Goal: Check status: Check status

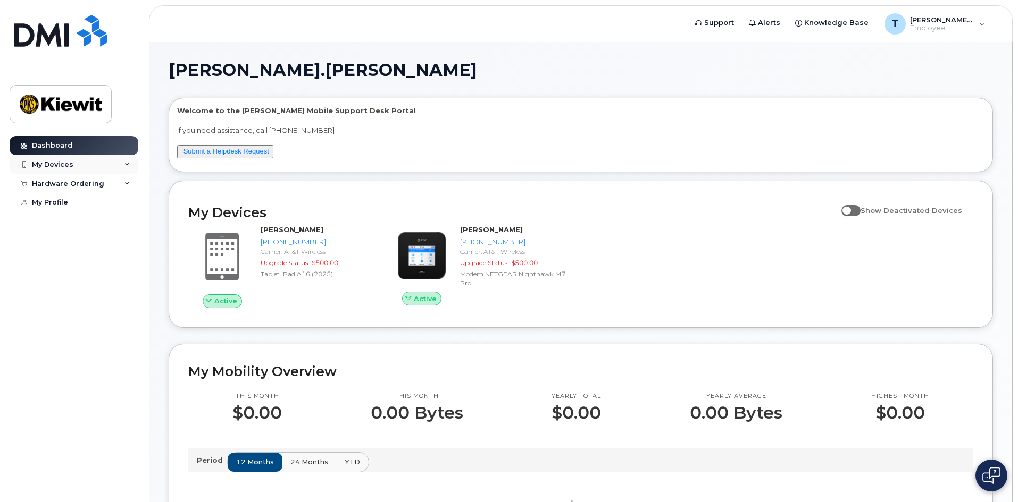
click at [120, 167] on div "My Devices" at bounding box center [74, 164] width 129 height 19
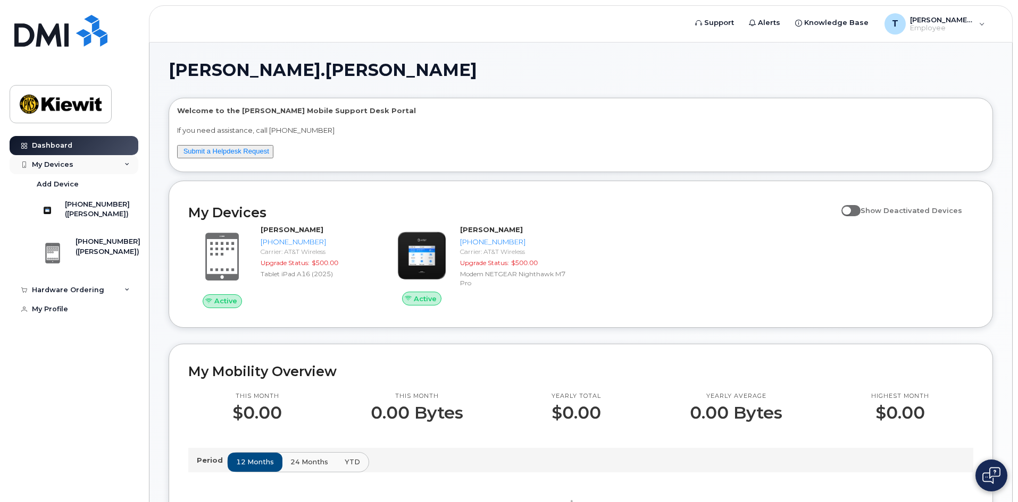
click at [120, 167] on div "My Devices" at bounding box center [74, 164] width 129 height 19
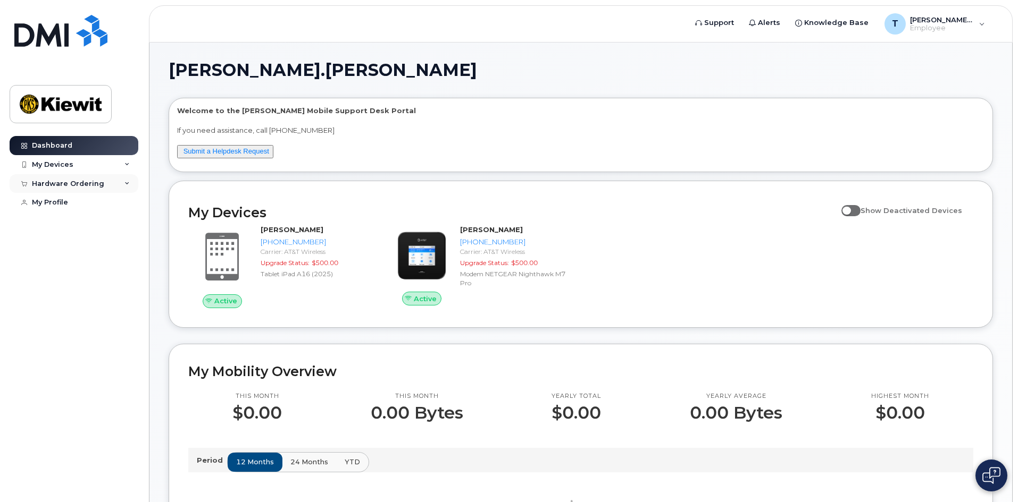
click at [110, 185] on div "Hardware Ordering" at bounding box center [74, 183] width 129 height 19
click at [86, 203] on link "My Orders" at bounding box center [83, 203] width 110 height 20
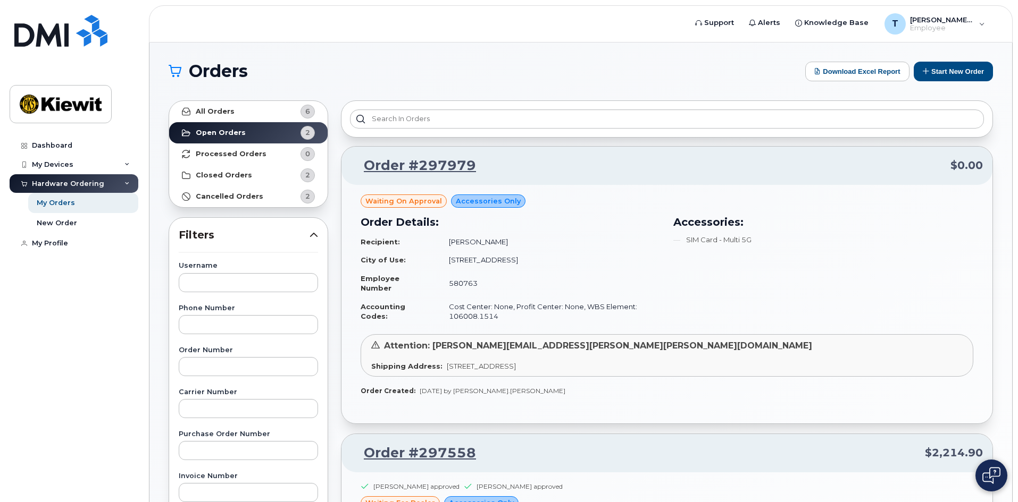
click at [412, 201] on span "Waiting On Approval" at bounding box center [403, 201] width 77 height 10
click at [421, 160] on link "Order #297979" at bounding box center [413, 165] width 125 height 19
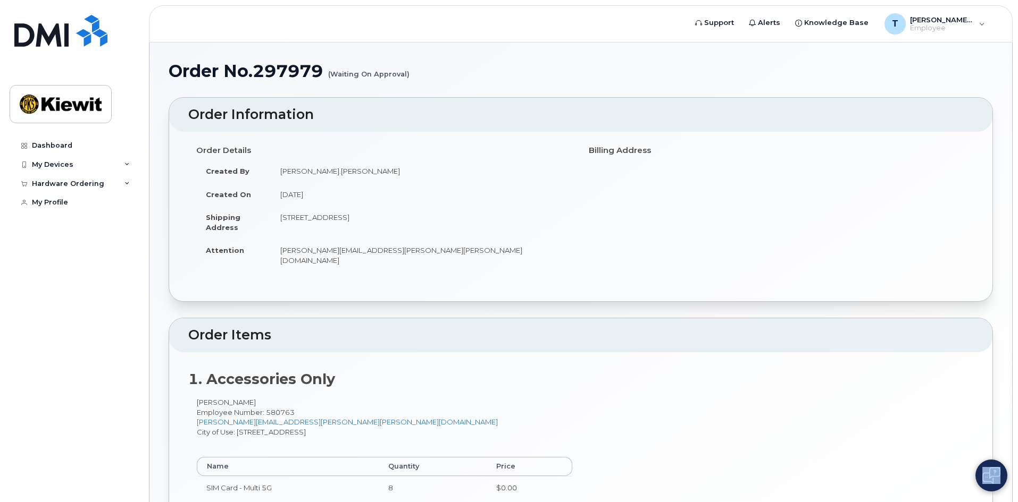
click at [988, 490] on body "Support Alerts Knowledge Base T Tyler.Huff Employee English Français Sign out D…" at bounding box center [509, 294] width 1018 height 589
click at [987, 483] on img at bounding box center [991, 475] width 18 height 17
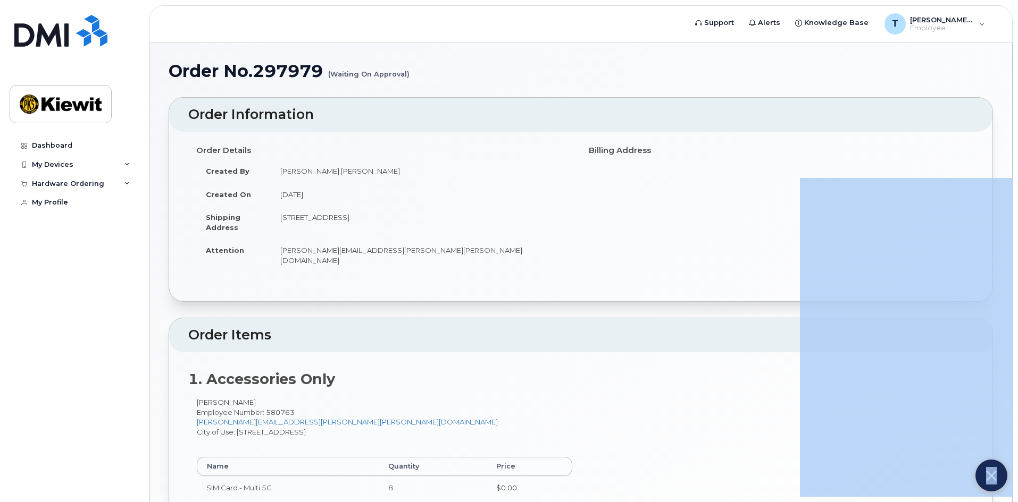
click at [993, 476] on img at bounding box center [991, 476] width 11 height 18
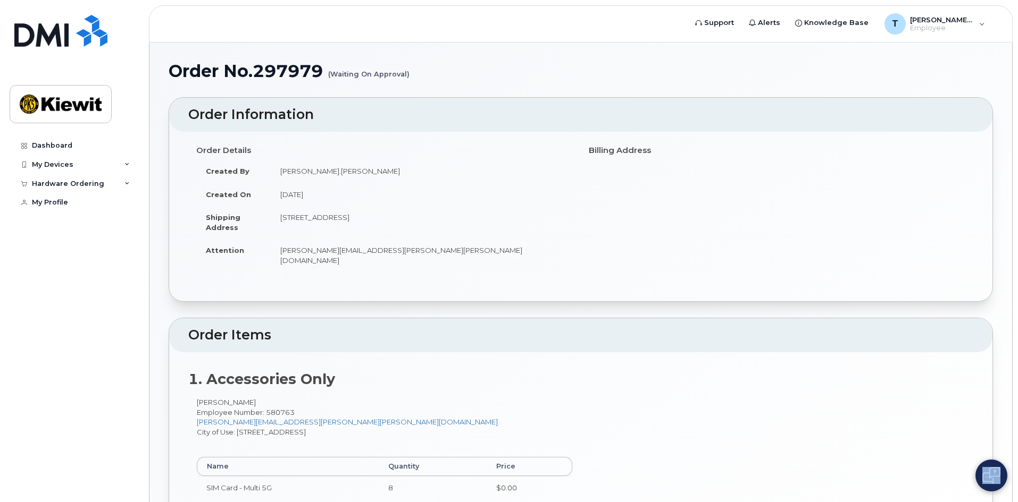
click at [992, 475] on img at bounding box center [991, 475] width 18 height 17
drag, startPoint x: 323, startPoint y: 68, endPoint x: 257, endPoint y: 70, distance: 66.0
click at [257, 70] on h1 "Order No.297979 (Waiting On Approval)" at bounding box center [581, 71] width 824 height 19
copy h1 "297979"
click at [990, 482] on img at bounding box center [991, 476] width 11 height 18
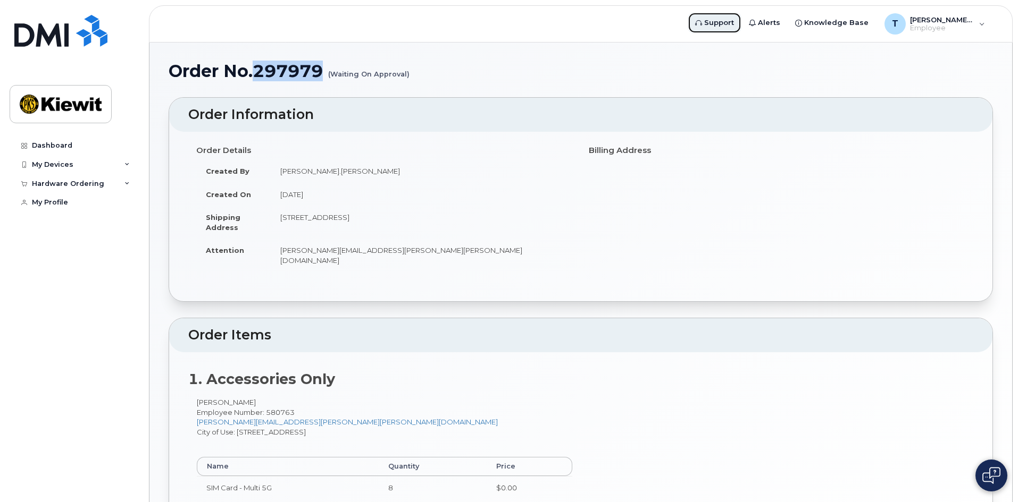
click at [734, 23] on span "Support" at bounding box center [719, 23] width 30 height 11
click at [494, 198] on td "August 12, 2025" at bounding box center [422, 194] width 302 height 23
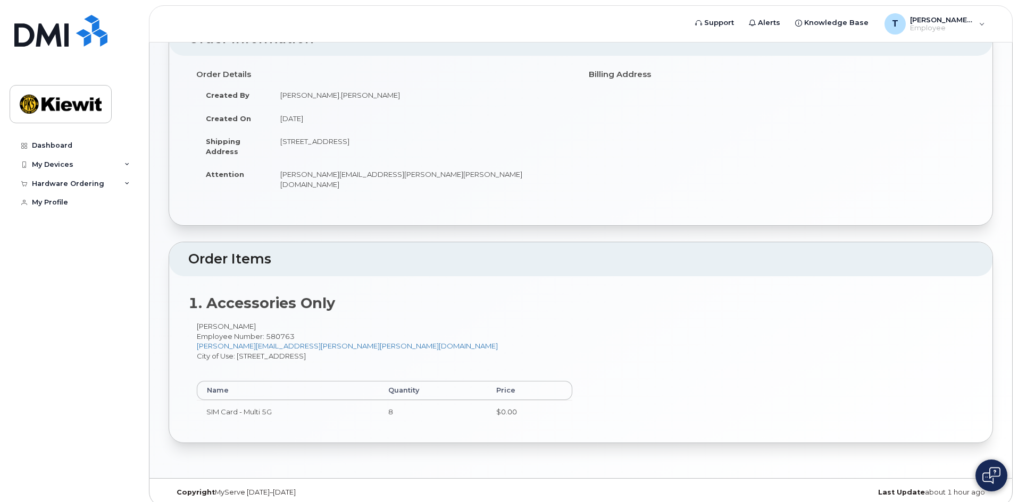
click at [947, 489] on div "Last Update about 1 hour ago" at bounding box center [855, 493] width 275 height 9
click at [987, 470] on img at bounding box center [991, 475] width 18 height 17
click at [987, 481] on img at bounding box center [991, 476] width 11 height 18
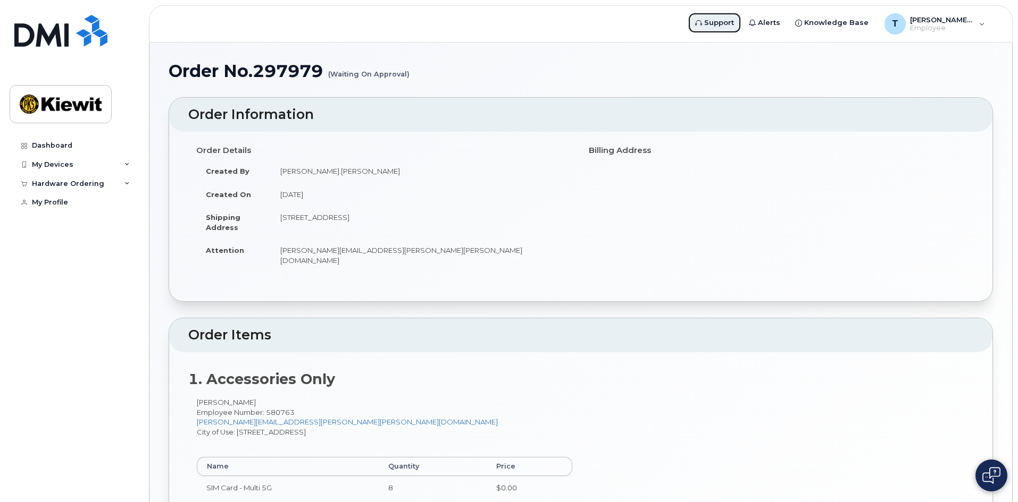
click at [734, 21] on span "Support" at bounding box center [719, 23] width 30 height 11
click at [111, 170] on div "My Devices" at bounding box center [74, 164] width 129 height 19
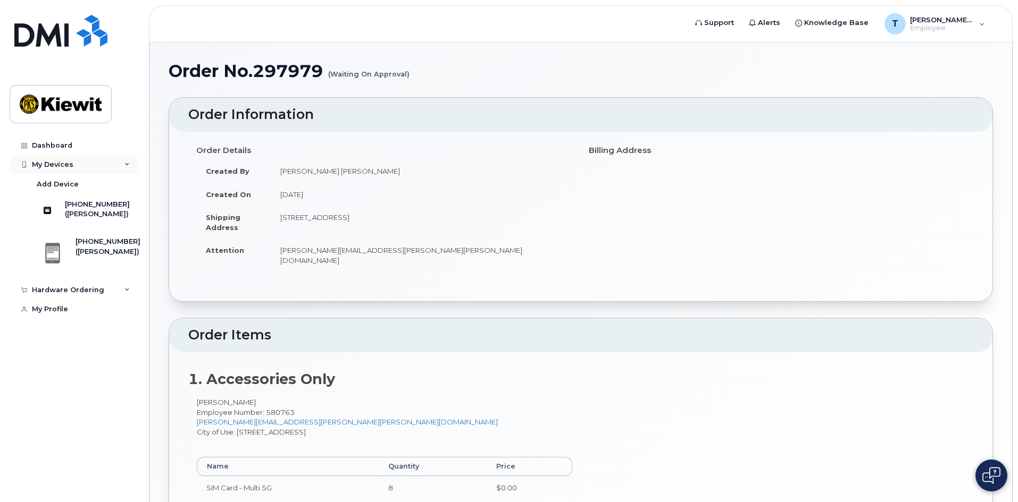
click at [96, 169] on div "My Devices" at bounding box center [74, 164] width 129 height 19
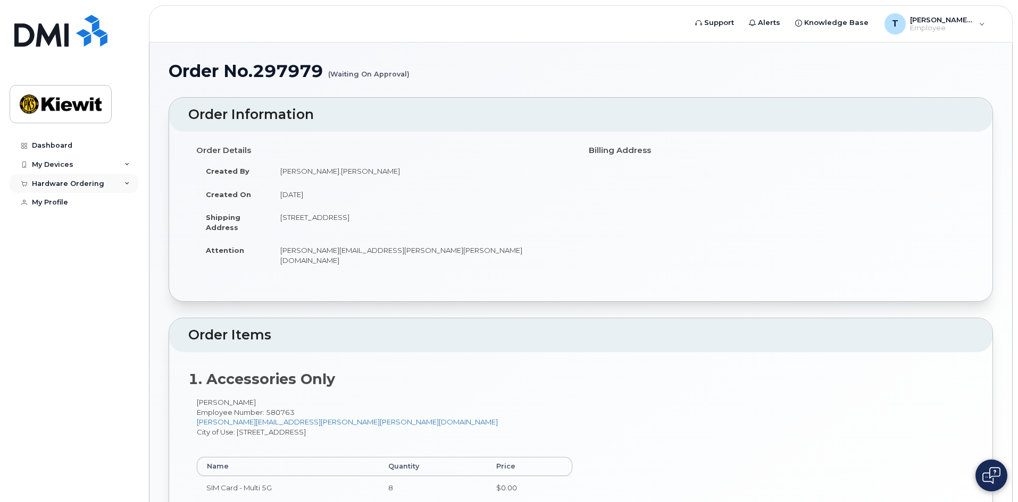
click at [99, 185] on div "Hardware Ordering" at bounding box center [68, 184] width 72 height 9
click at [77, 200] on link "My Orders" at bounding box center [83, 203] width 110 height 20
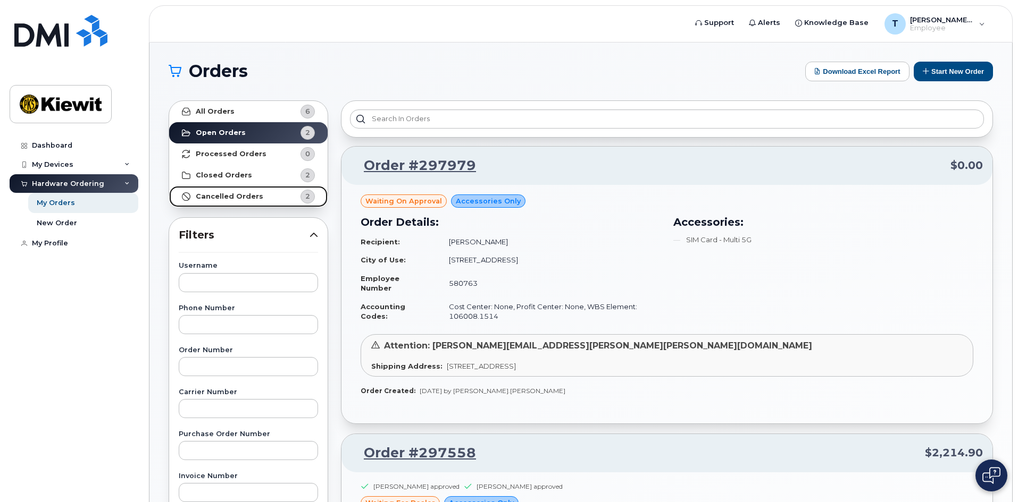
click at [243, 195] on strong "Cancelled Orders" at bounding box center [230, 196] width 68 height 9
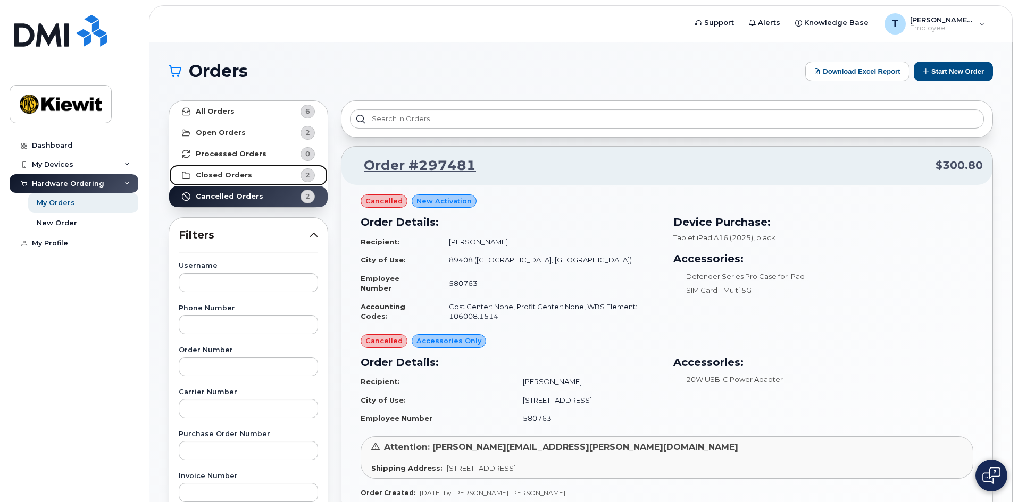
click at [262, 172] on link "Closed Orders 2" at bounding box center [248, 175] width 158 height 21
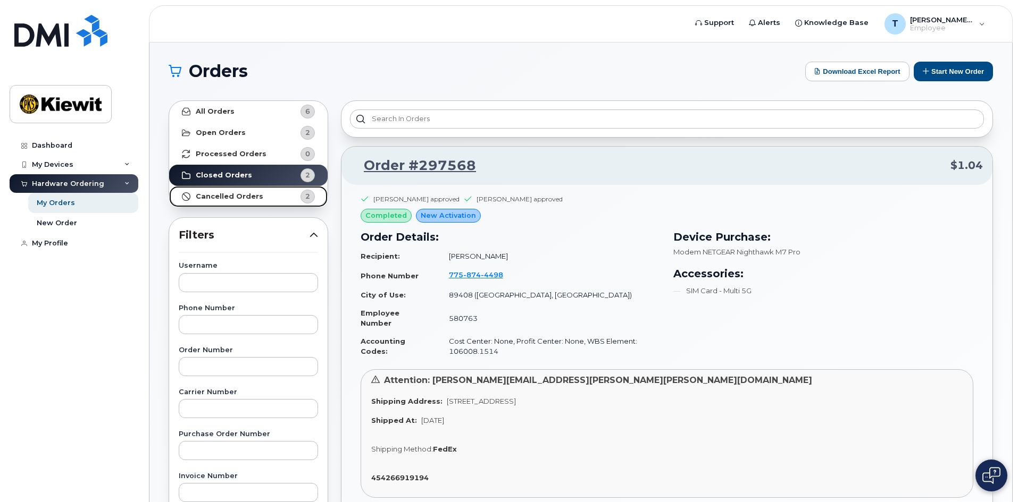
click at [264, 197] on link "Cancelled Orders 2" at bounding box center [248, 196] width 158 height 21
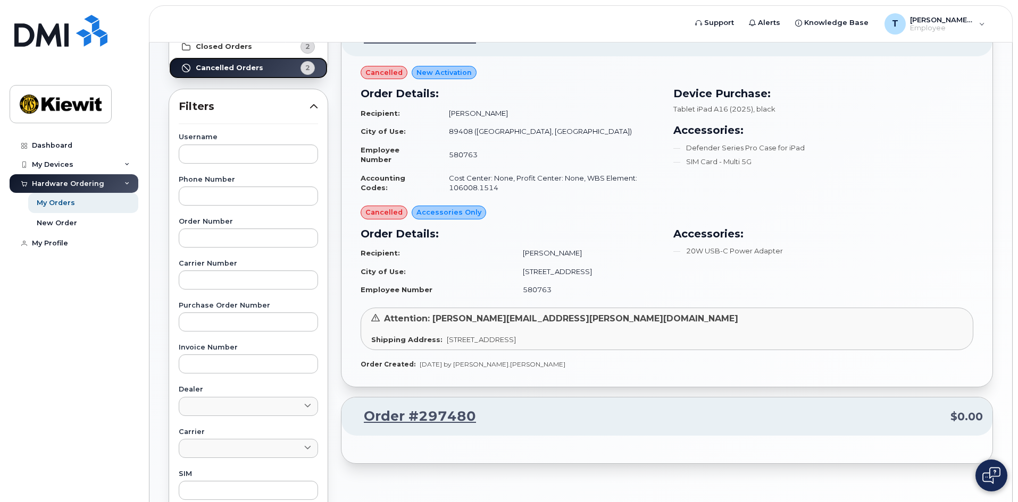
scroll to position [89, 0]
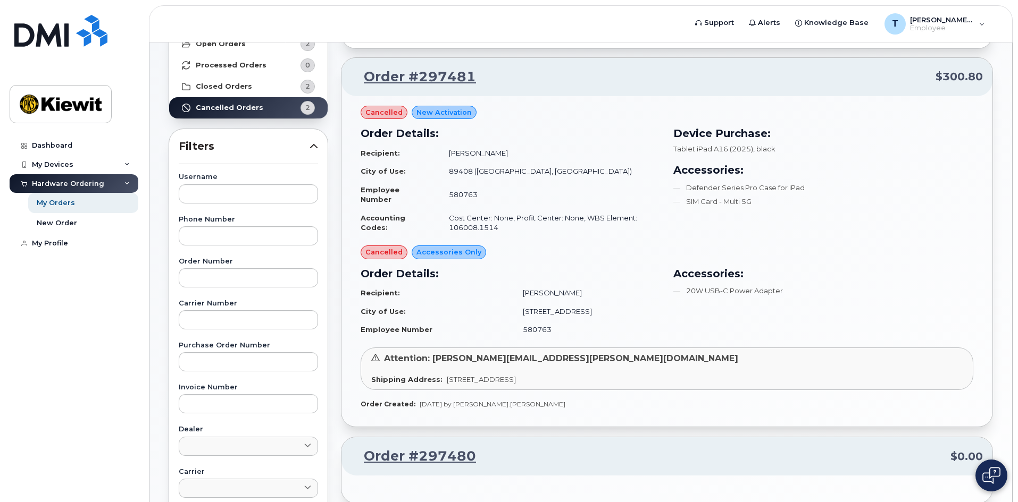
click at [386, 107] on span "cancelled" at bounding box center [383, 112] width 37 height 10
click at [385, 114] on span "cancelled" at bounding box center [383, 112] width 37 height 10
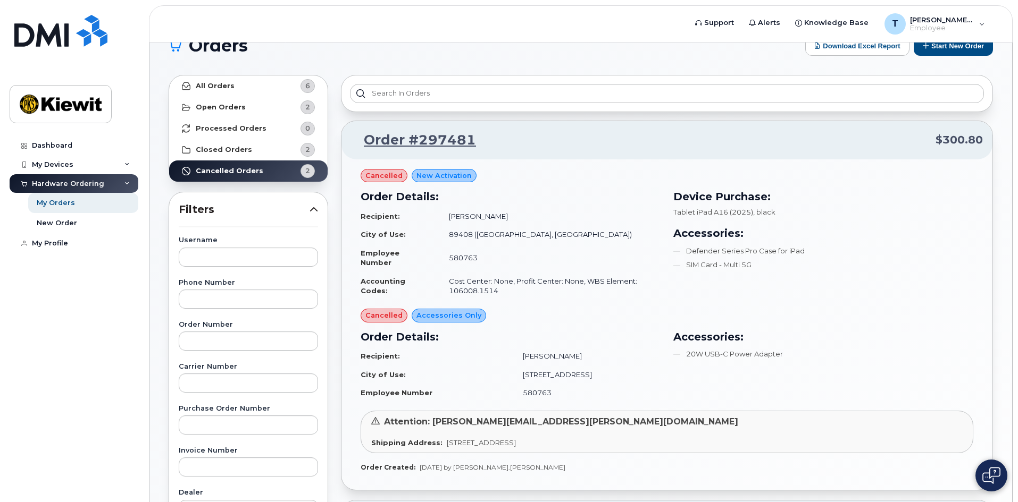
scroll to position [0, 0]
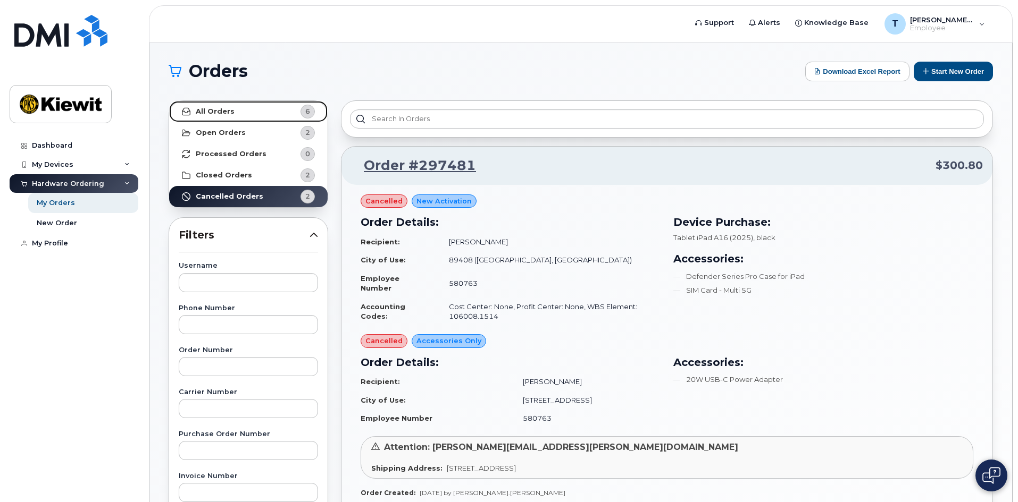
click at [257, 112] on link "All Orders 6" at bounding box center [248, 111] width 158 height 21
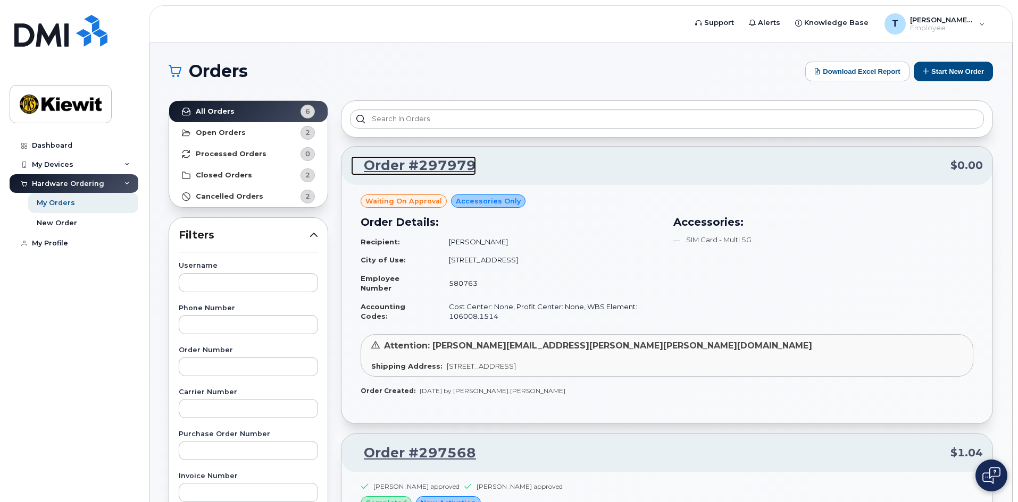
click at [414, 167] on link "Order #297979" at bounding box center [413, 165] width 125 height 19
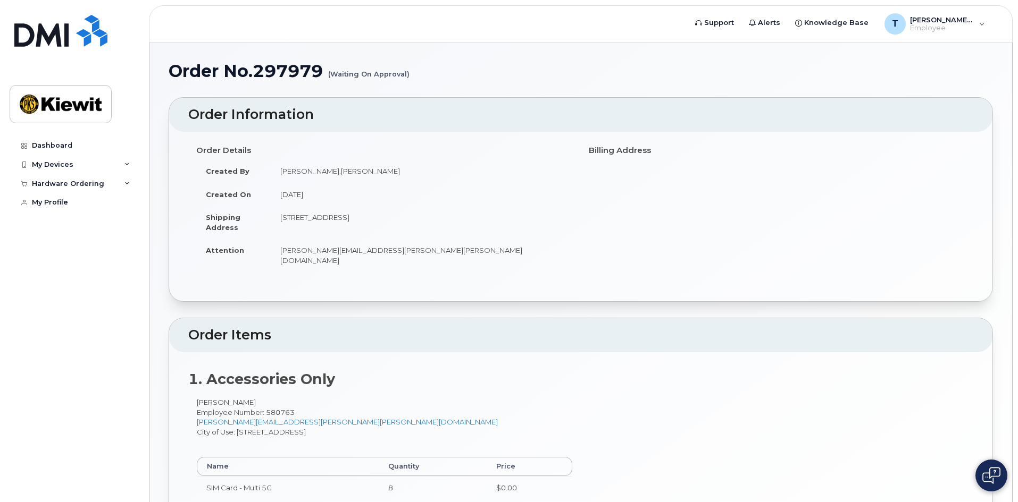
click at [989, 480] on img at bounding box center [991, 475] width 18 height 17
click at [113, 185] on div "Hardware Ordering" at bounding box center [74, 183] width 129 height 19
click at [108, 187] on div "Hardware Ordering" at bounding box center [74, 183] width 129 height 19
click at [741, 15] on link "Support" at bounding box center [714, 22] width 54 height 21
drag, startPoint x: 169, startPoint y: 67, endPoint x: 325, endPoint y: 74, distance: 157.0
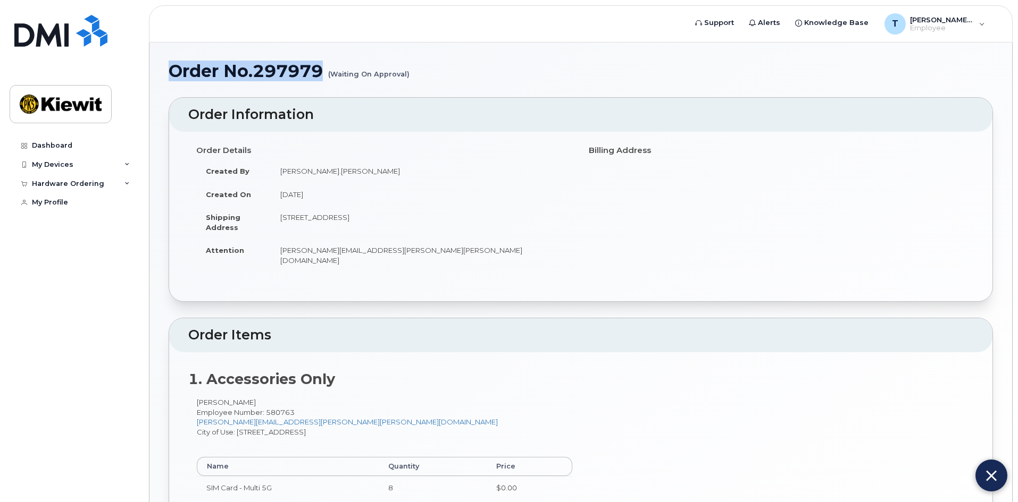
click at [325, 74] on h1 "Order No.297979 (Waiting On Approval)" at bounding box center [581, 71] width 824 height 19
copy h1 "Order No.297979"
click at [700, 331] on h2 "Order Items" at bounding box center [580, 335] width 785 height 15
click at [80, 161] on div "My Devices" at bounding box center [74, 164] width 129 height 19
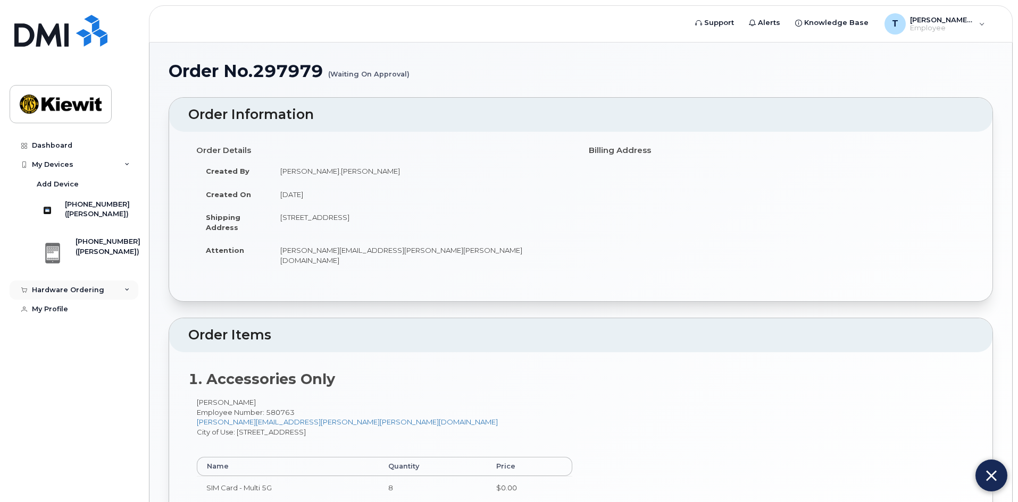
click at [92, 295] on div "Hardware Ordering" at bounding box center [68, 290] width 72 height 9
click at [72, 315] on div "My Orders" at bounding box center [56, 310] width 38 height 10
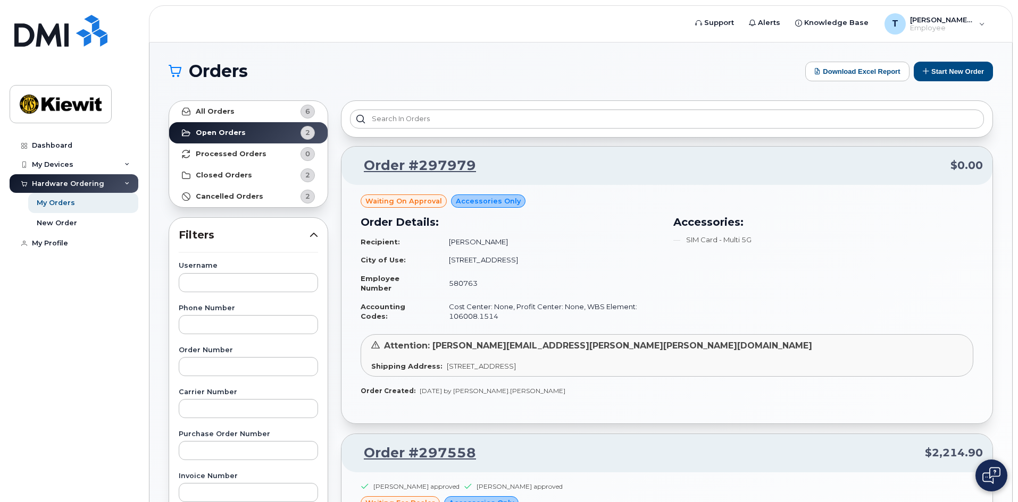
click at [397, 14] on header "Support Alerts Knowledge Base T Tyler.Huff Employee English Français Sign out" at bounding box center [580, 23] width 863 height 37
click at [129, 32] on div "Dashboard My Devices Add Device 775-874-4498 (Tyler Huff) 775-874-4082 (Tyler H…" at bounding box center [72, 251] width 144 height 502
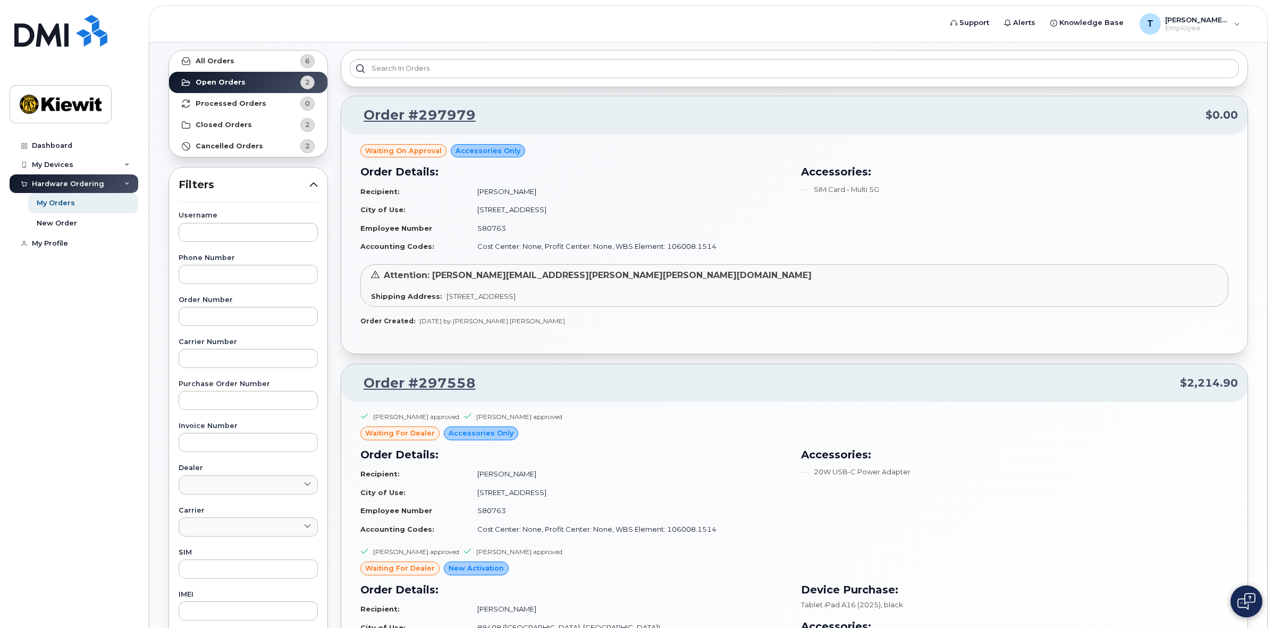
scroll to position [54, 0]
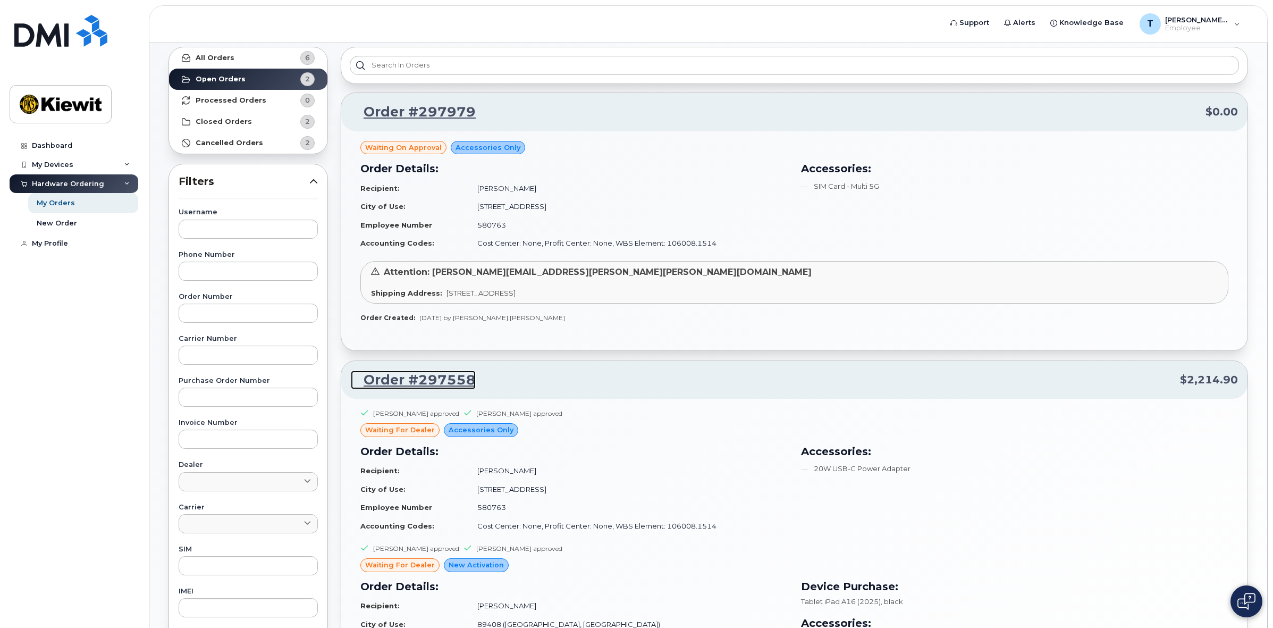
click at [423, 383] on link "Order #297558" at bounding box center [413, 380] width 125 height 19
